Goal: Manage account settings

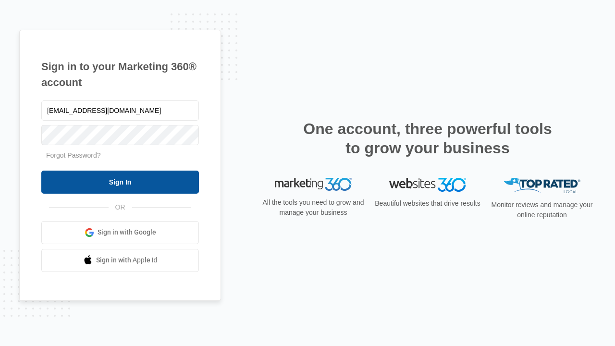
click at [120, 182] on input "Sign In" at bounding box center [120, 182] width 158 height 23
